Goal: Check status: Check status

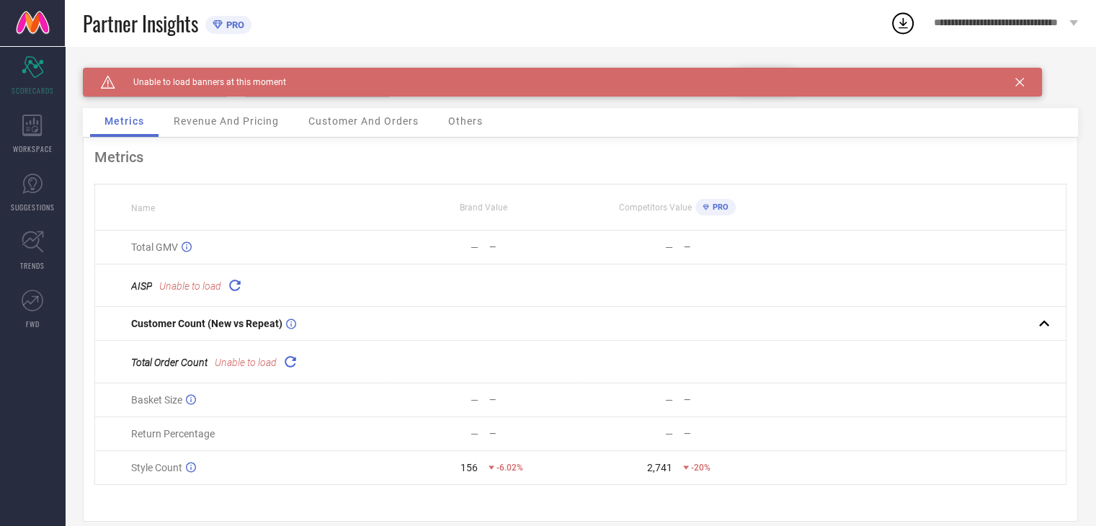
click at [234, 286] on icon at bounding box center [234, 285] width 17 height 17
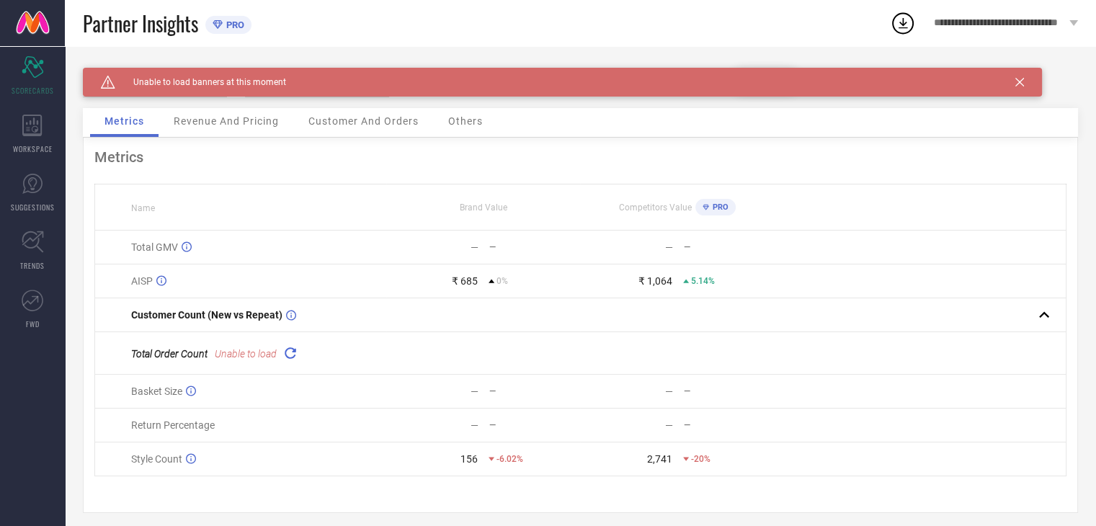
click at [288, 358] on icon at bounding box center [290, 353] width 17 height 17
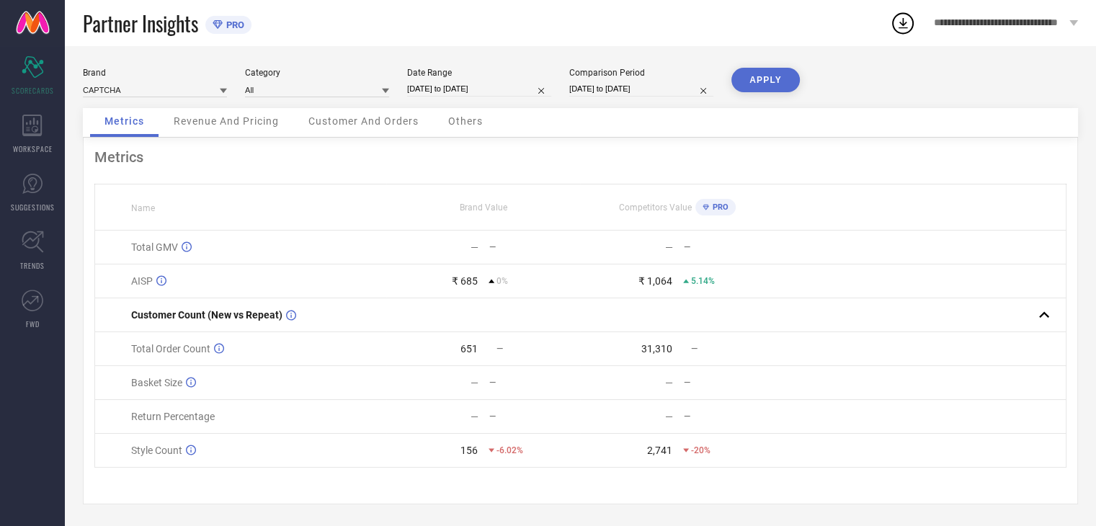
scroll to position [4, 0]
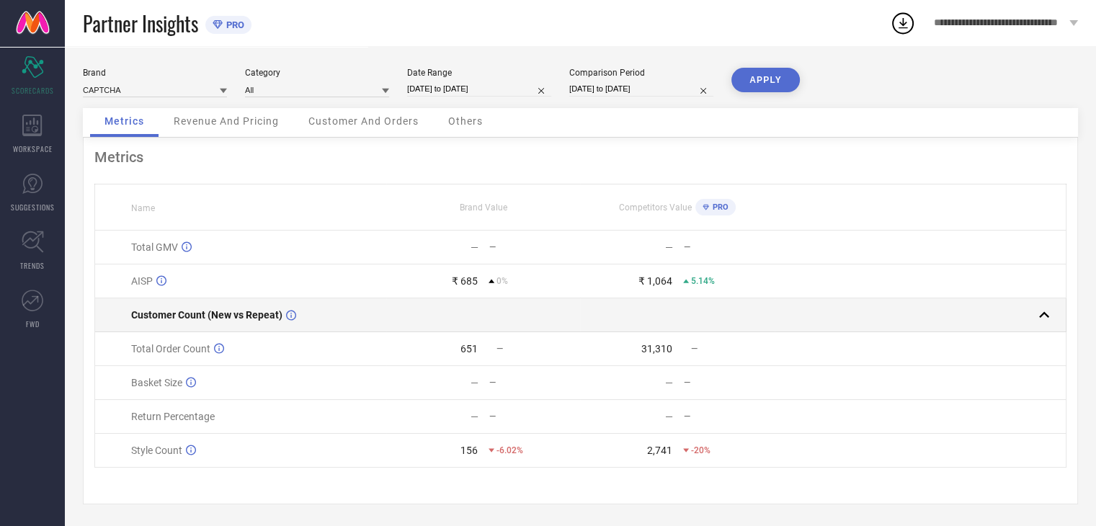
click at [393, 316] on td at bounding box center [483, 315] width 195 height 34
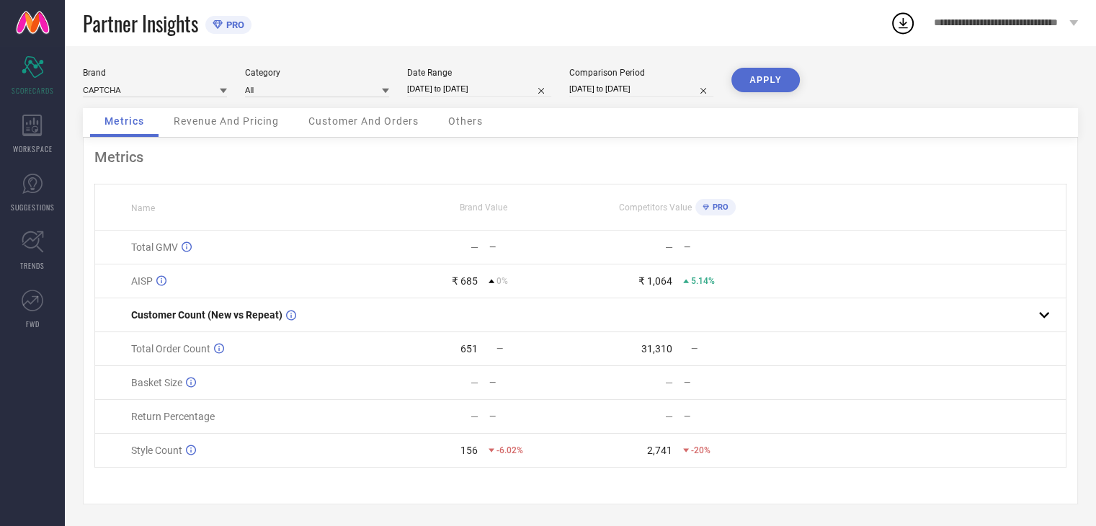
click at [463, 84] on input "[DATE] to [DATE]" at bounding box center [479, 88] width 144 height 15
select select "5"
select select "2025"
select select "6"
select select "2025"
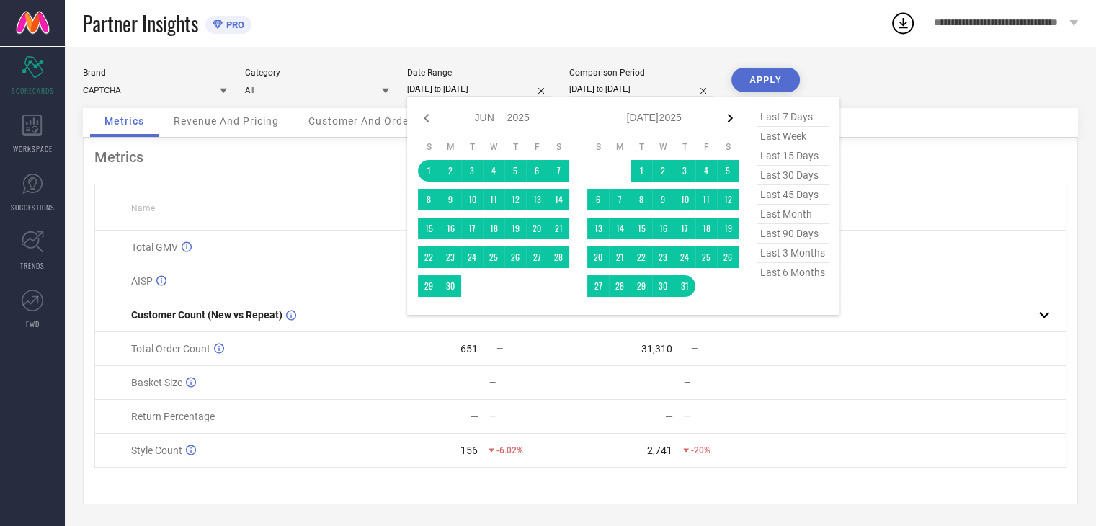
click at [724, 118] on icon at bounding box center [730, 118] width 17 height 17
select select "6"
select select "2025"
select select "7"
select select "2025"
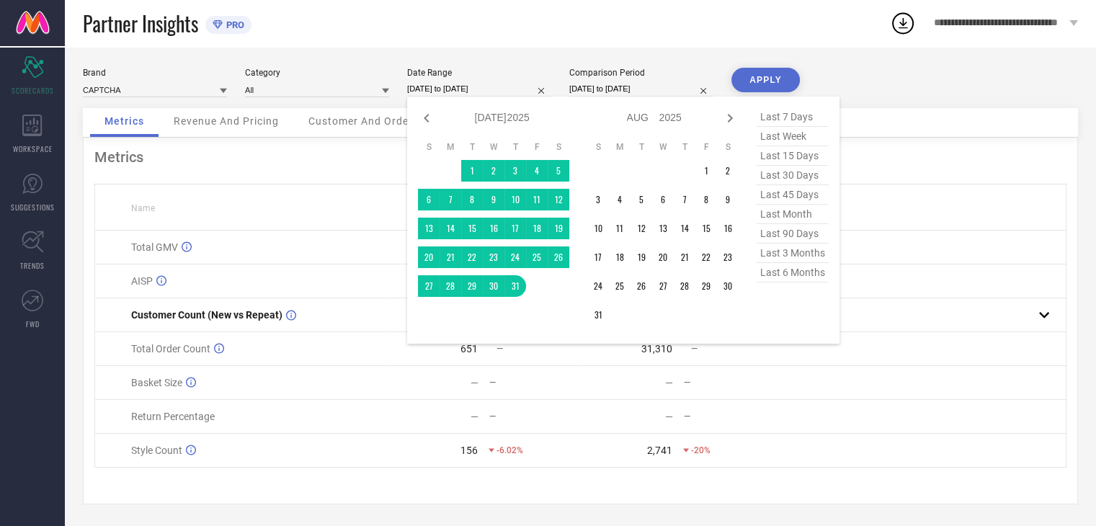
click at [724, 118] on icon at bounding box center [730, 118] width 17 height 17
select select "7"
select select "2025"
select select "8"
select select "2025"
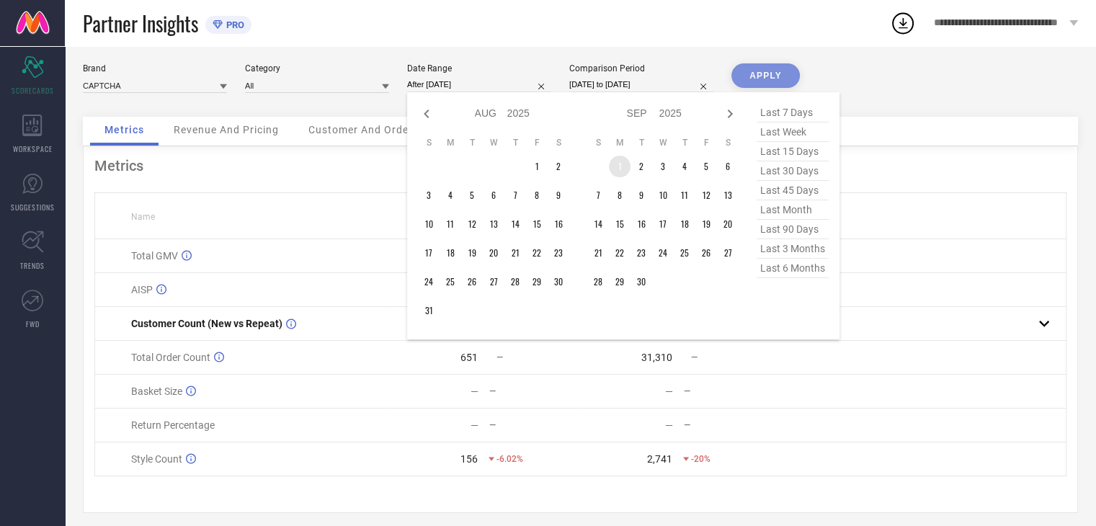
click at [614, 164] on td "1" at bounding box center [620, 167] width 22 height 22
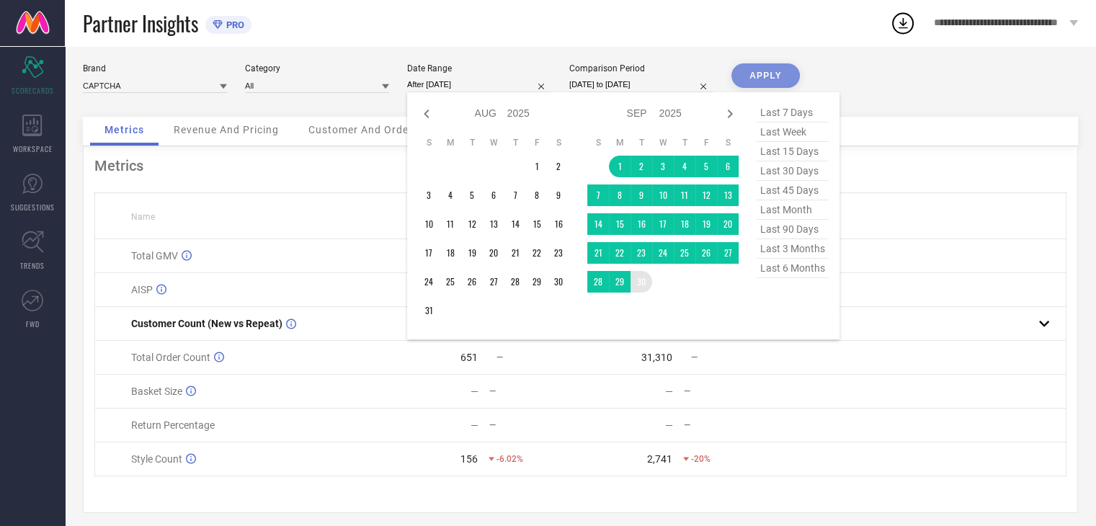
type input "[DATE] to [DATE]"
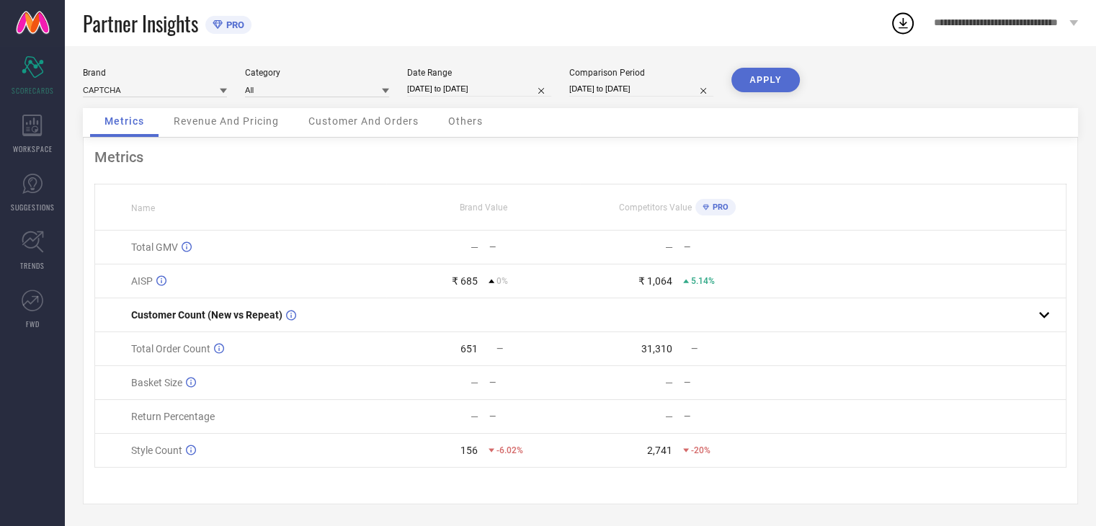
select select "3"
select select "2025"
select select "4"
select select "2025"
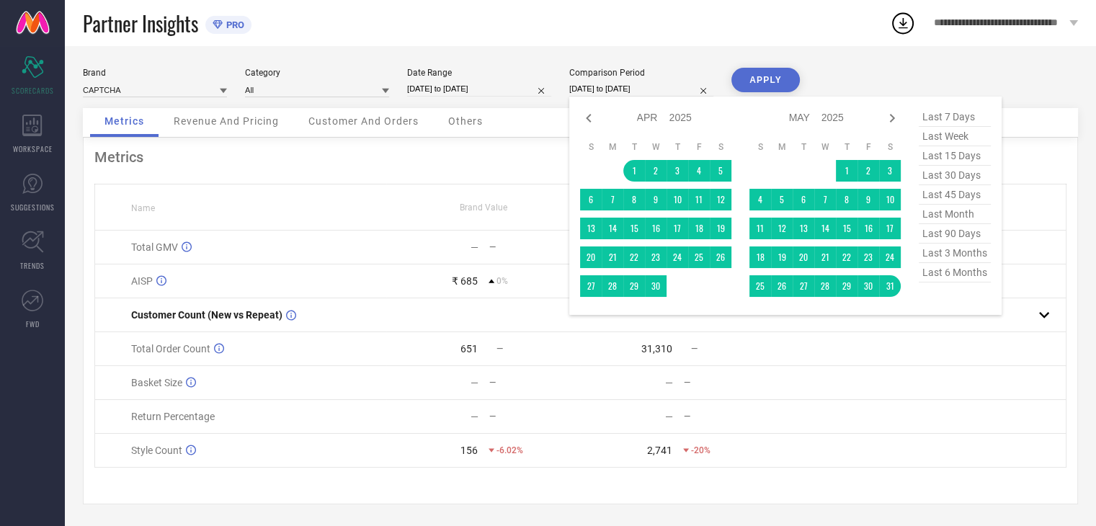
click at [593, 83] on input "[DATE] to [DATE]" at bounding box center [641, 88] width 144 height 15
click at [893, 114] on icon at bounding box center [892, 118] width 5 height 9
select select "4"
select select "2025"
select select "5"
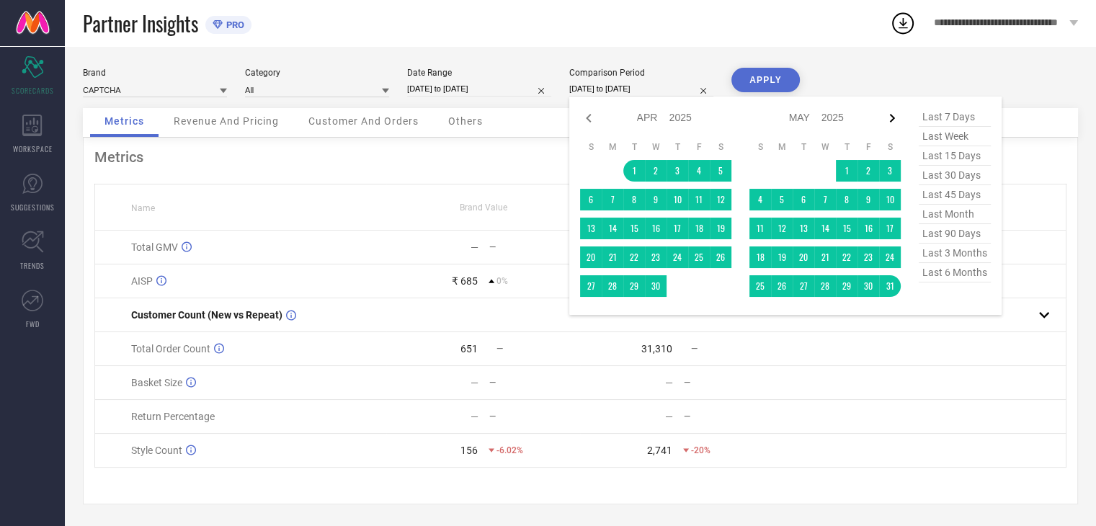
select select "2025"
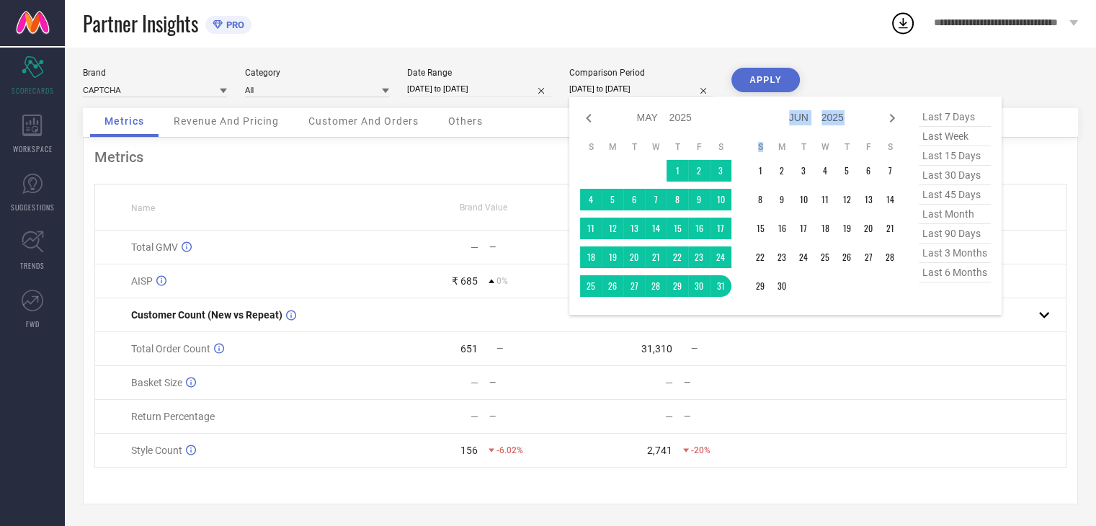
click at [893, 114] on icon at bounding box center [892, 118] width 5 height 9
select select "5"
select select "2025"
select select "6"
select select "2025"
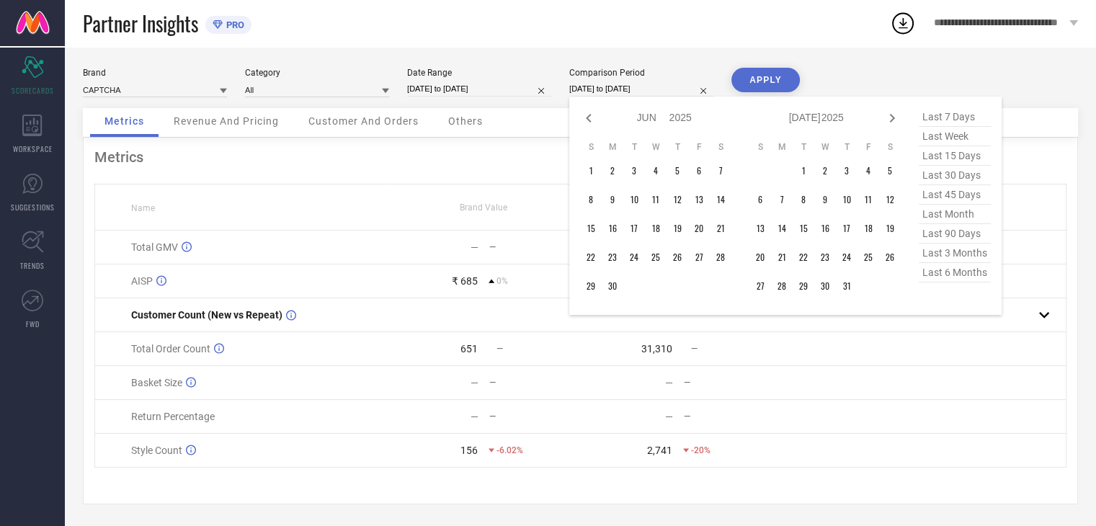
click at [893, 114] on icon at bounding box center [892, 118] width 5 height 9
select select "6"
select select "2025"
select select "7"
select select "2025"
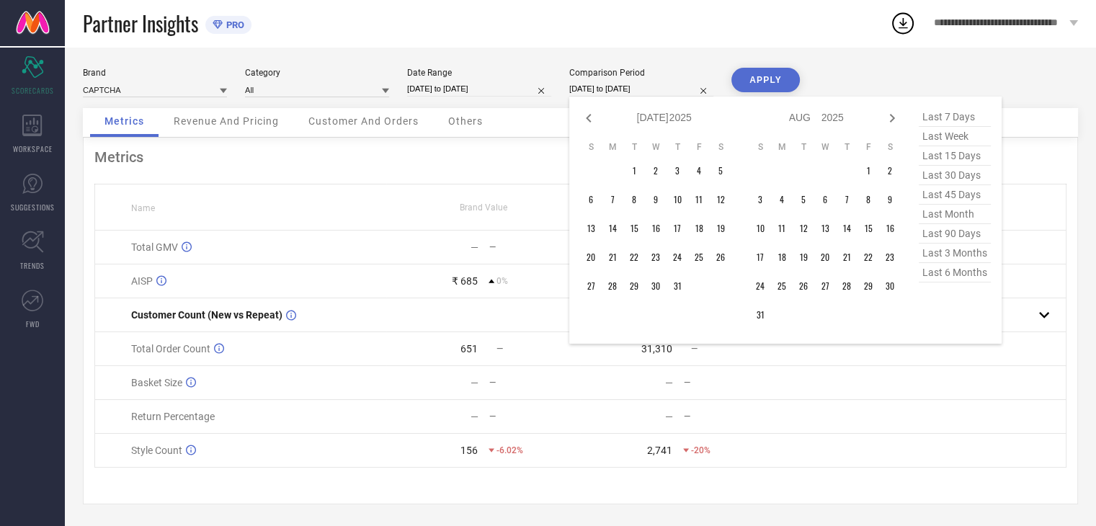
click at [893, 114] on icon at bounding box center [892, 118] width 5 height 9
select select "7"
select select "2025"
select select "8"
select select "2025"
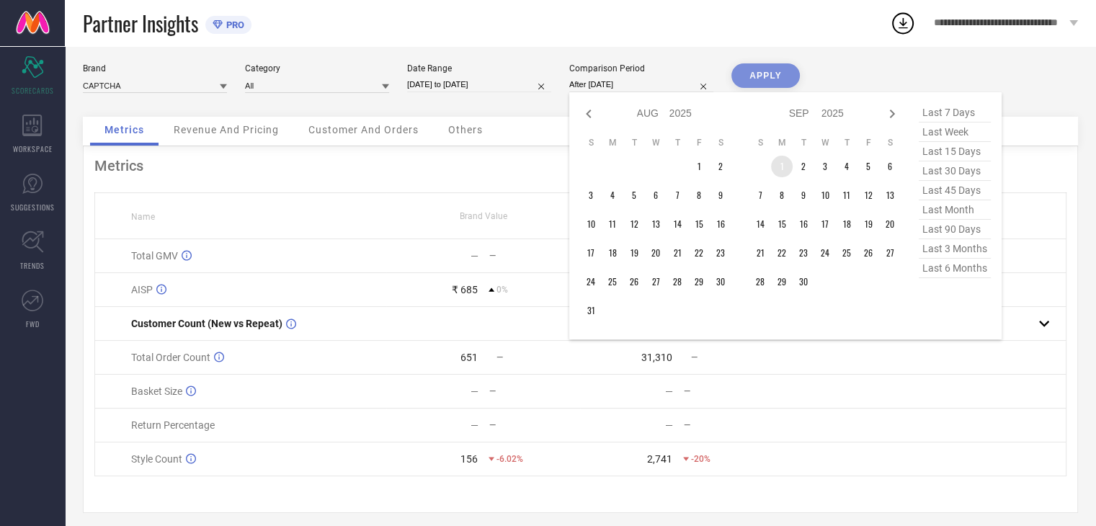
click at [785, 171] on td "1" at bounding box center [782, 167] width 22 height 22
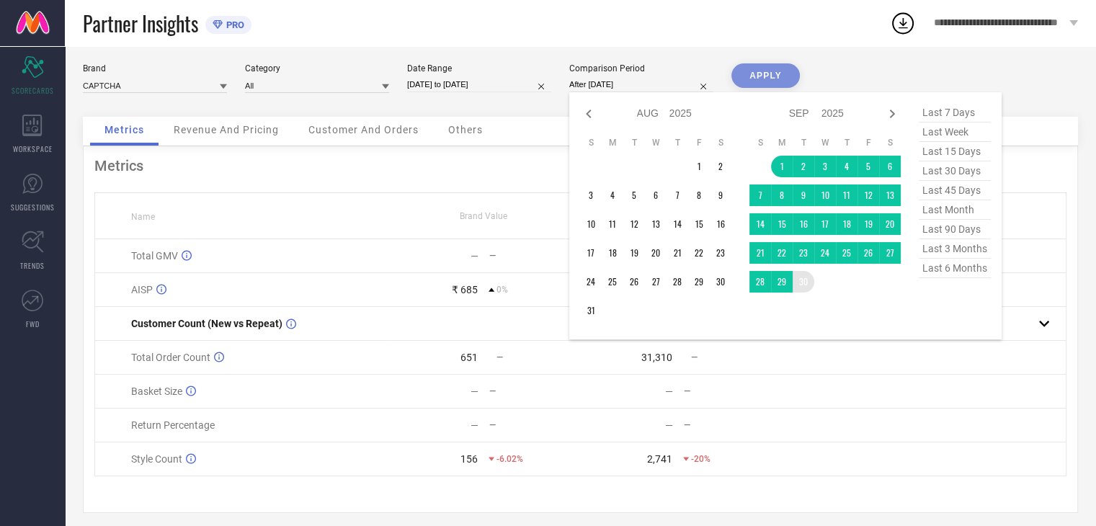
type input "[DATE] to [DATE]"
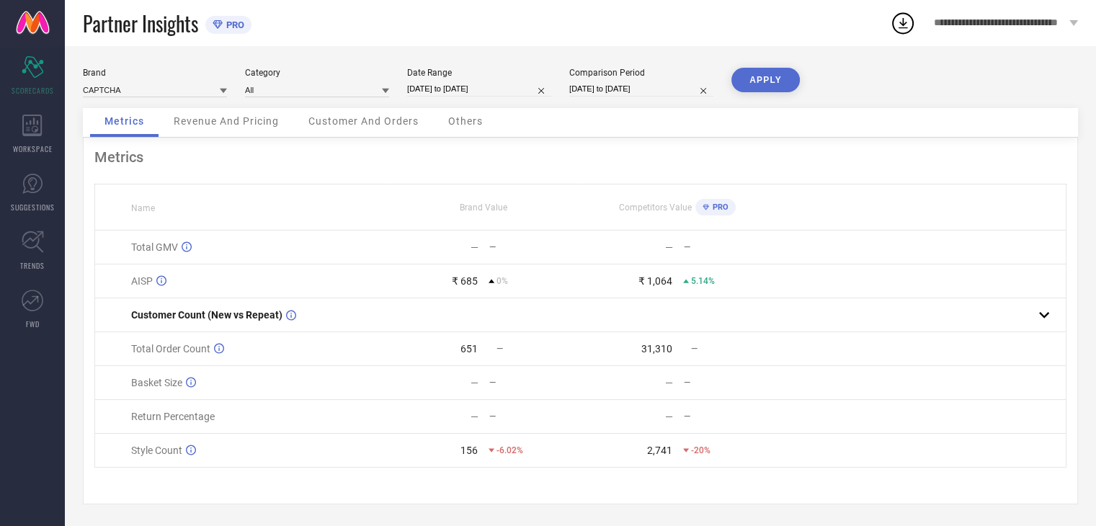
click at [830, 278] on td at bounding box center [920, 282] width 291 height 34
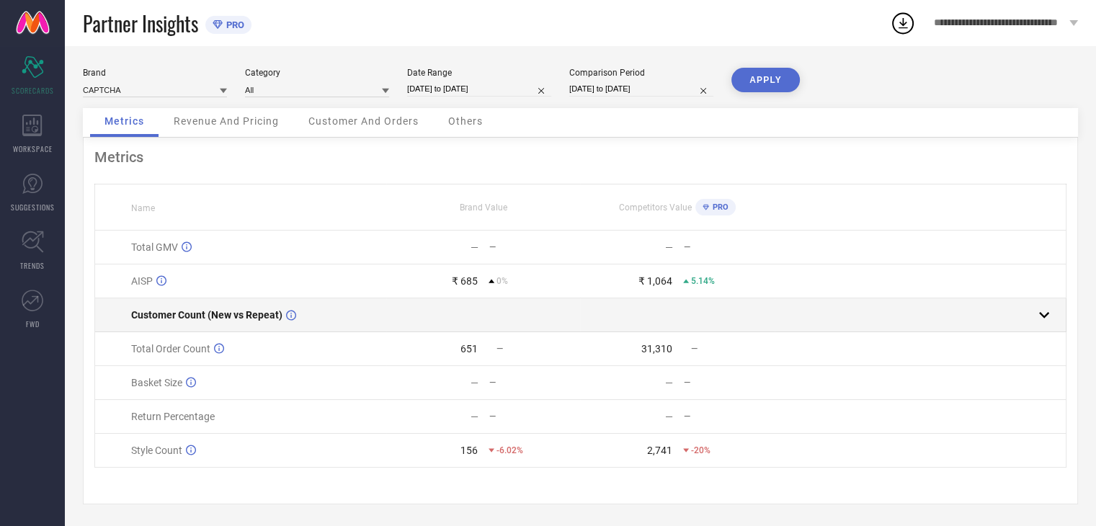
click at [1039, 306] on rect at bounding box center [1044, 315] width 20 height 20
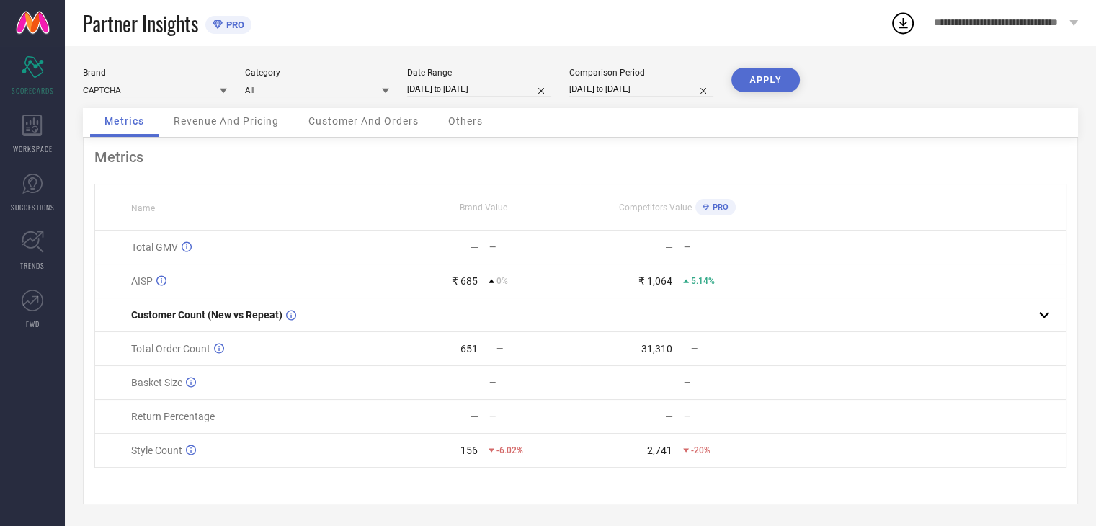
click at [254, 119] on span "Revenue And Pricing" at bounding box center [226, 121] width 105 height 12
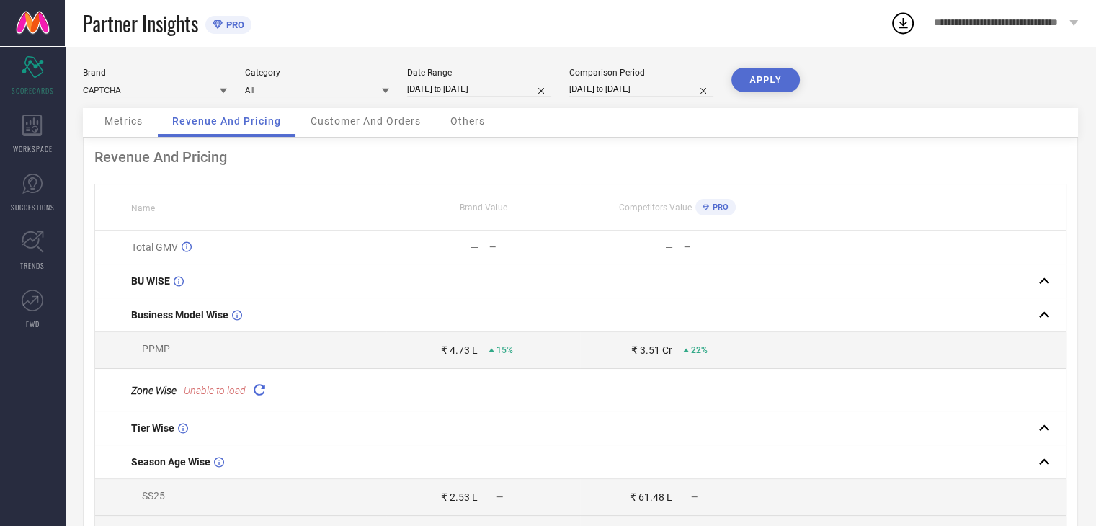
click at [366, 123] on span "Customer And Orders" at bounding box center [366, 121] width 110 height 12
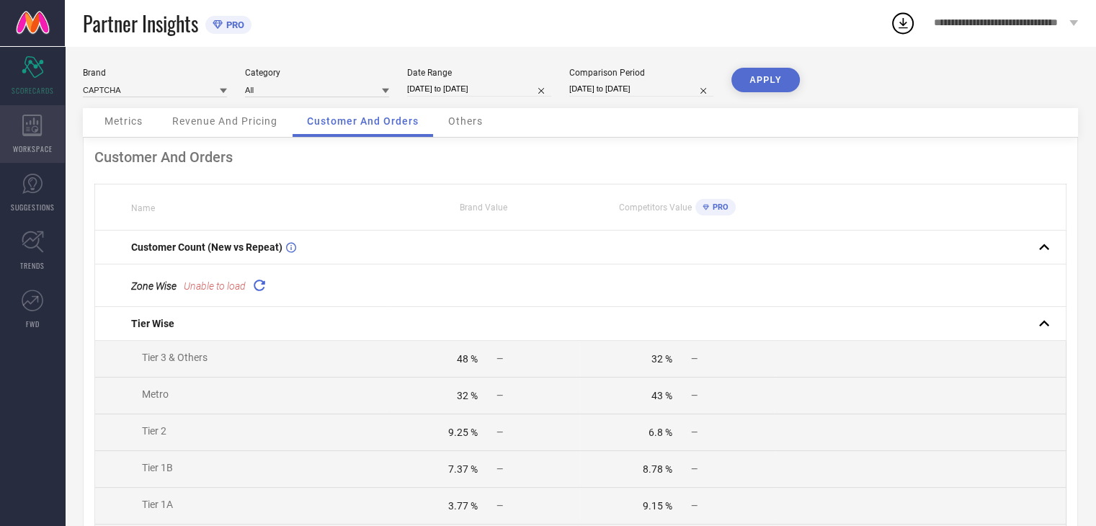
click at [35, 122] on icon at bounding box center [31, 126] width 19 height 22
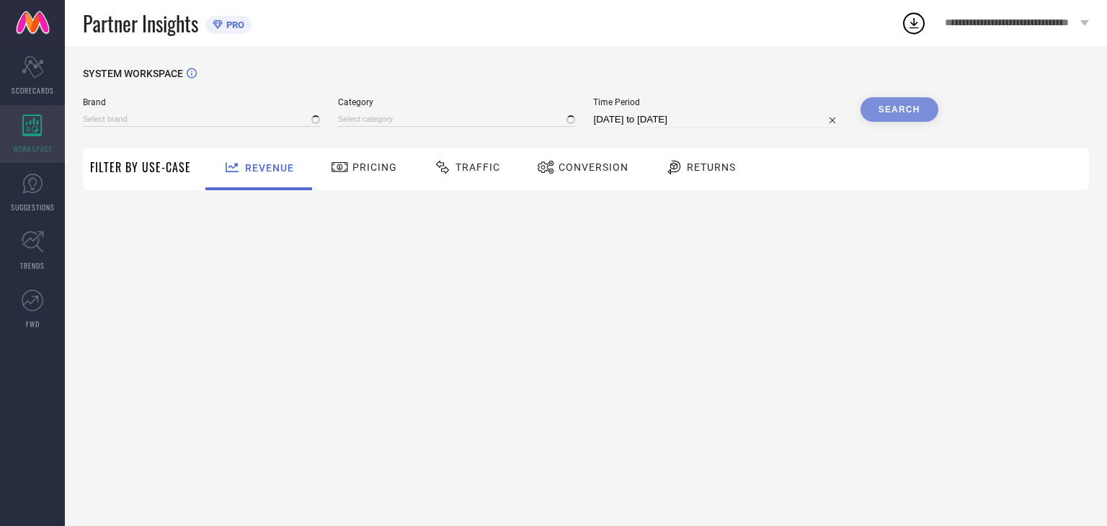
type input "CAPTCHA"
type input "All"
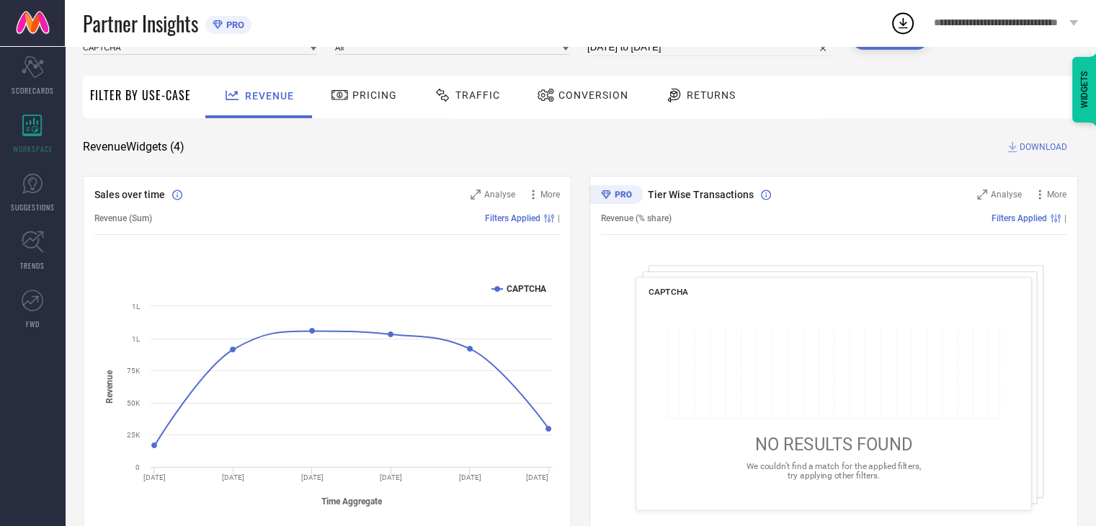
scroll to position [115, 0]
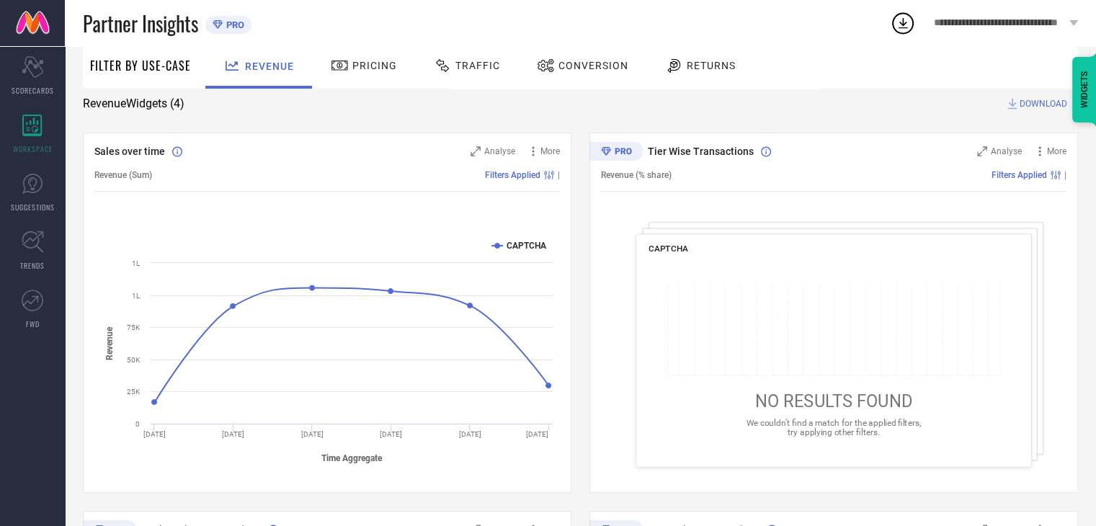
click at [353, 67] on span "Pricing" at bounding box center [375, 66] width 45 height 12
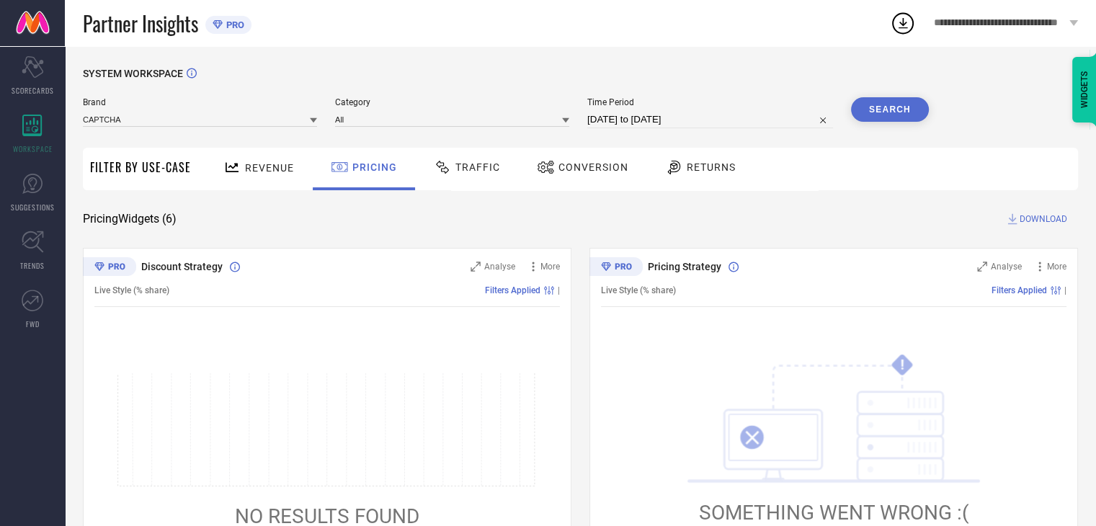
click at [446, 165] on icon at bounding box center [443, 167] width 18 height 17
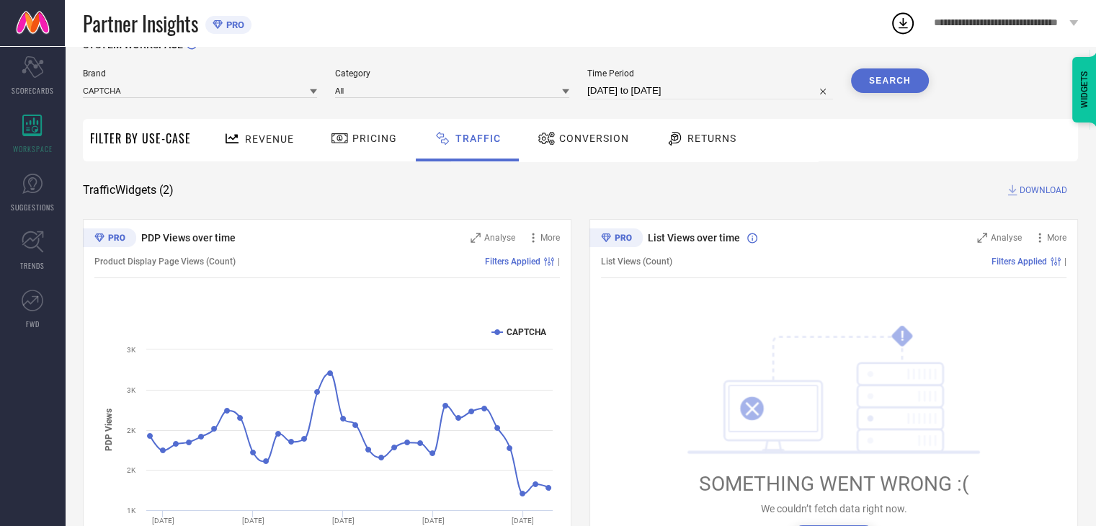
scroll to position [105, 0]
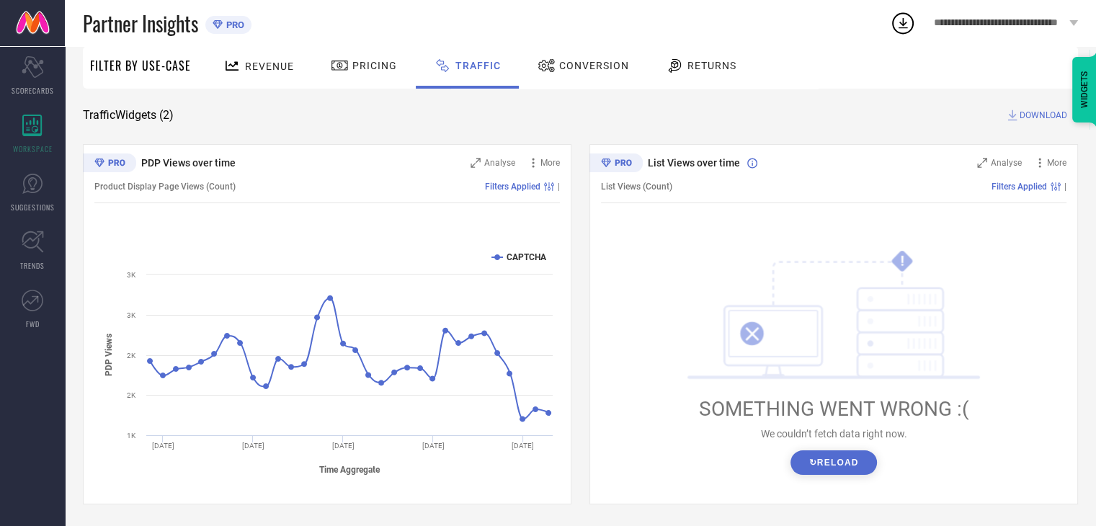
click at [582, 61] on span "Conversion" at bounding box center [594, 66] width 70 height 12
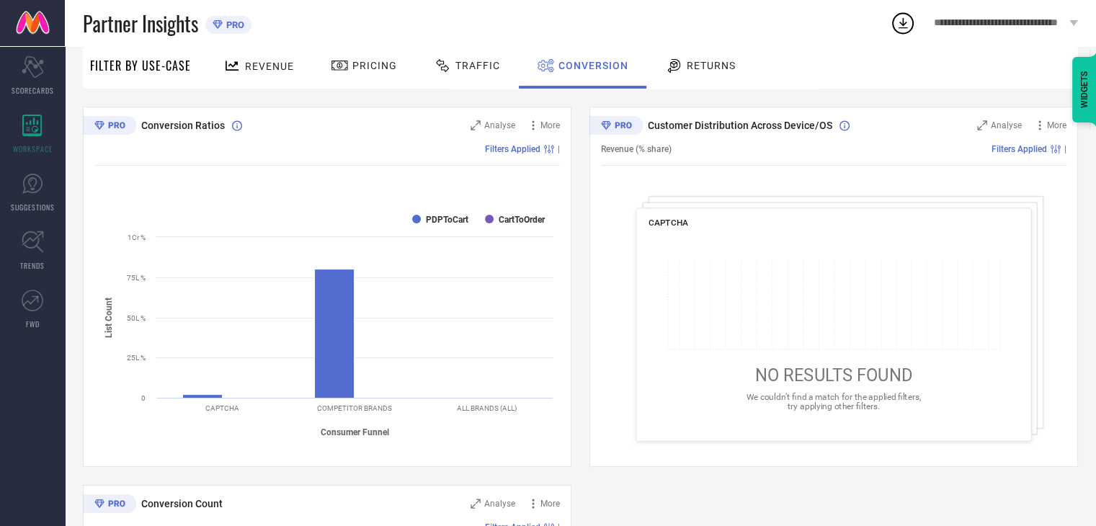
scroll to position [202, 0]
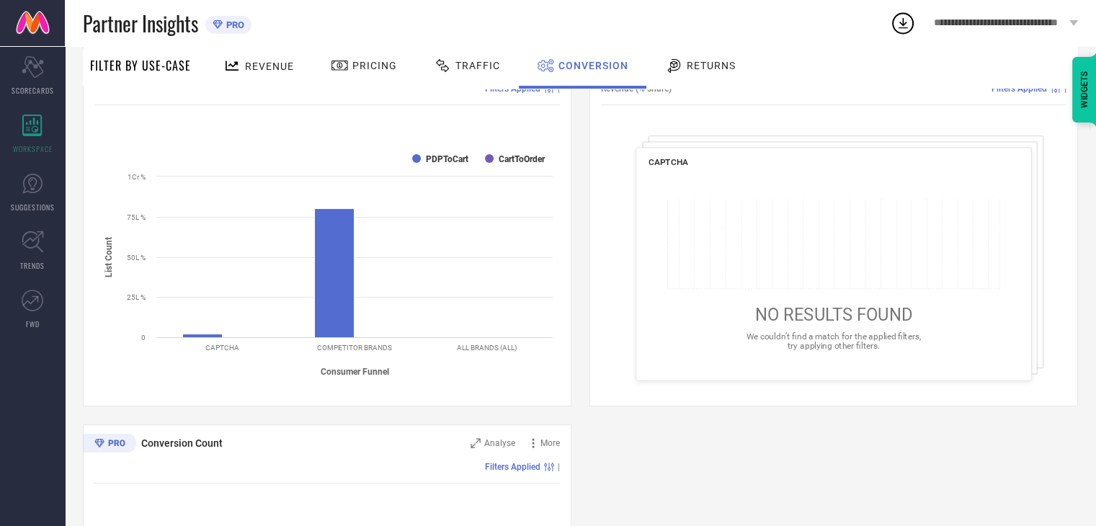
click at [701, 54] on div "Returns" at bounding box center [701, 65] width 78 height 25
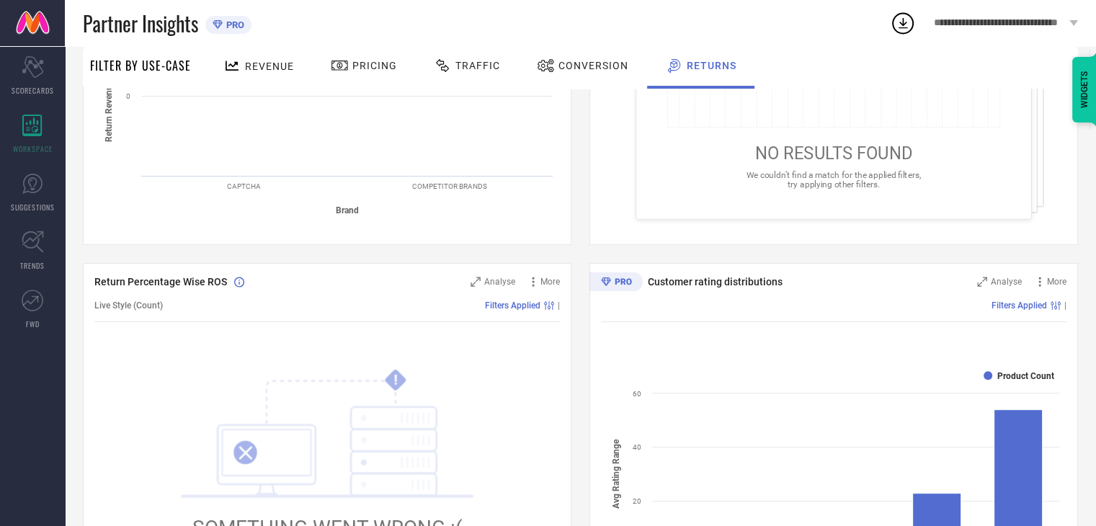
scroll to position [375, 0]
